Goal: Check status: Check status

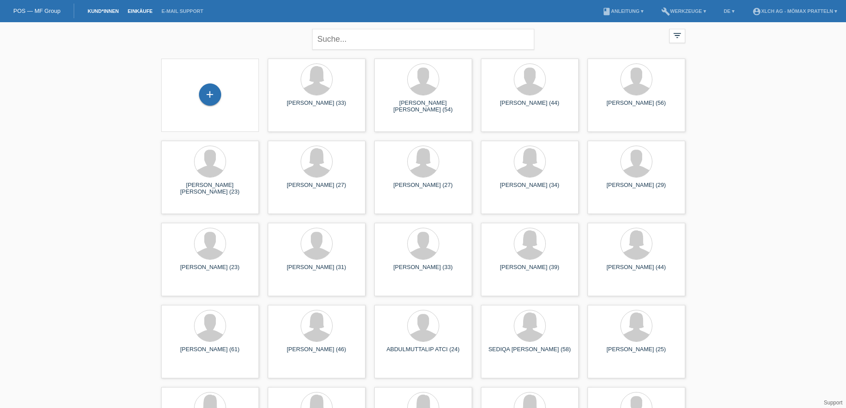
click at [141, 12] on link "Einkäufe" at bounding box center [140, 10] width 34 height 5
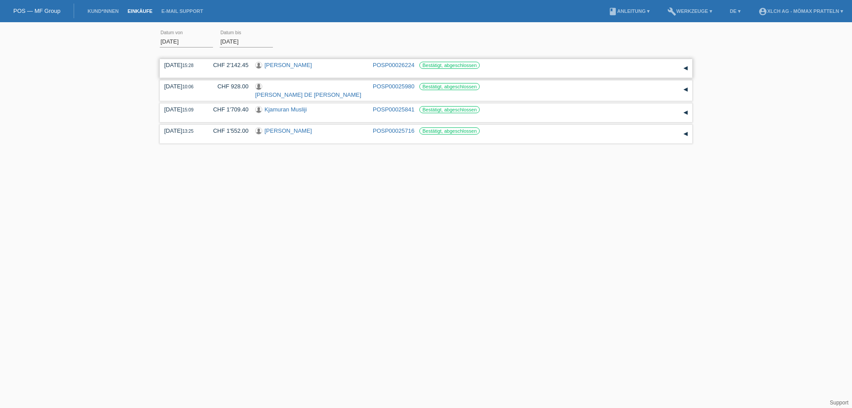
click at [273, 64] on link "[PERSON_NAME]" at bounding box center [289, 65] width 48 height 7
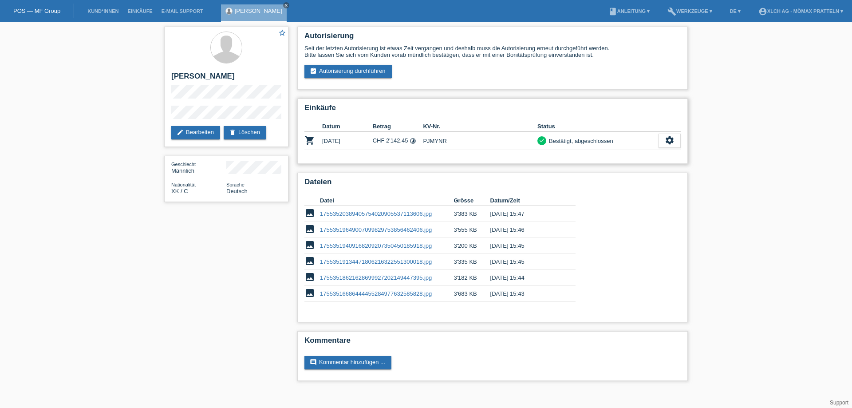
click at [436, 140] on td "PJMYNR" at bounding box center [480, 141] width 115 height 18
copy td "PJMYNR"
